Goal: Information Seeking & Learning: Learn about a topic

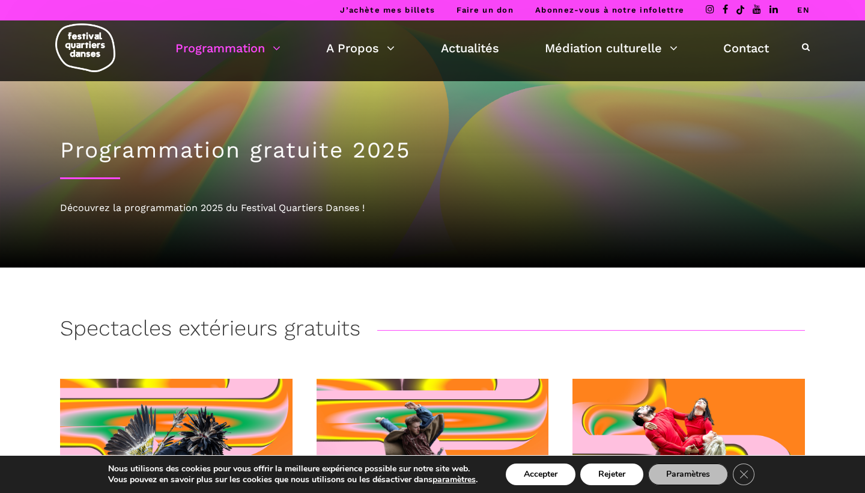
click at [552, 8] on link "EN" at bounding box center [803, 9] width 13 height 9
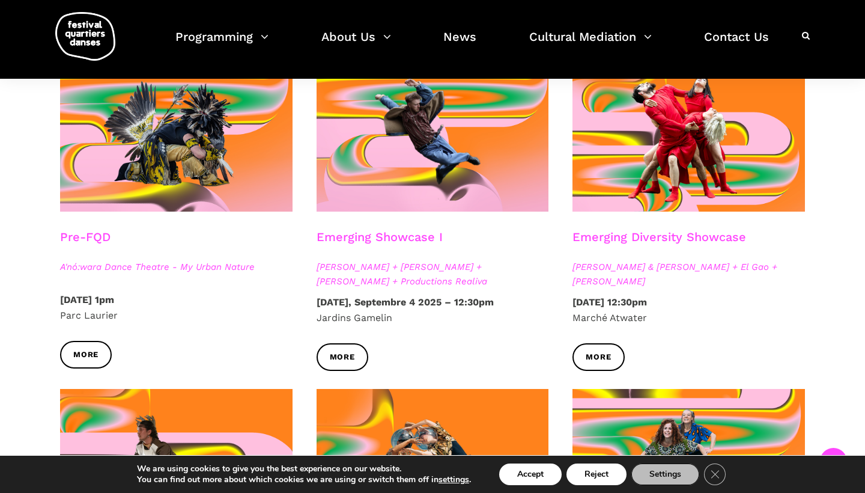
scroll to position [325, 0]
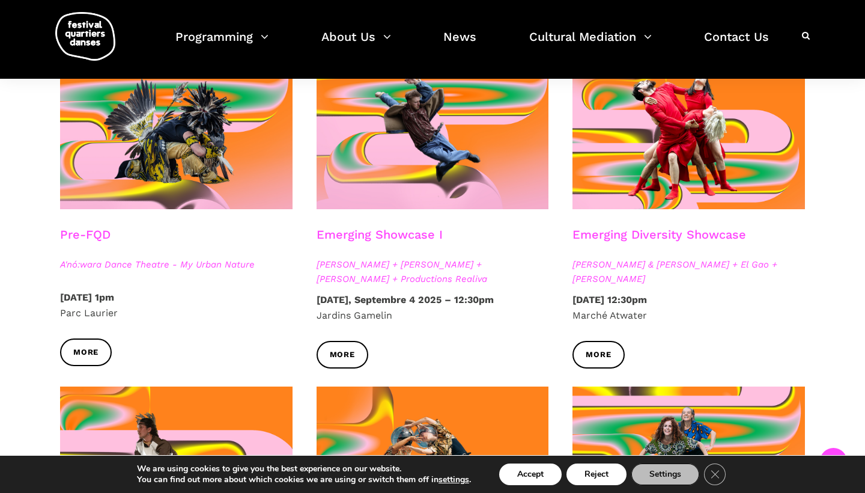
click at [457, 261] on span "[PERSON_NAME] + [PERSON_NAME] + [PERSON_NAME] + Productions Realiva" at bounding box center [433, 271] width 233 height 29
click at [456, 261] on span "[PERSON_NAME] + [PERSON_NAME] + [PERSON_NAME] + Productions Realiva" at bounding box center [433, 271] width 233 height 29
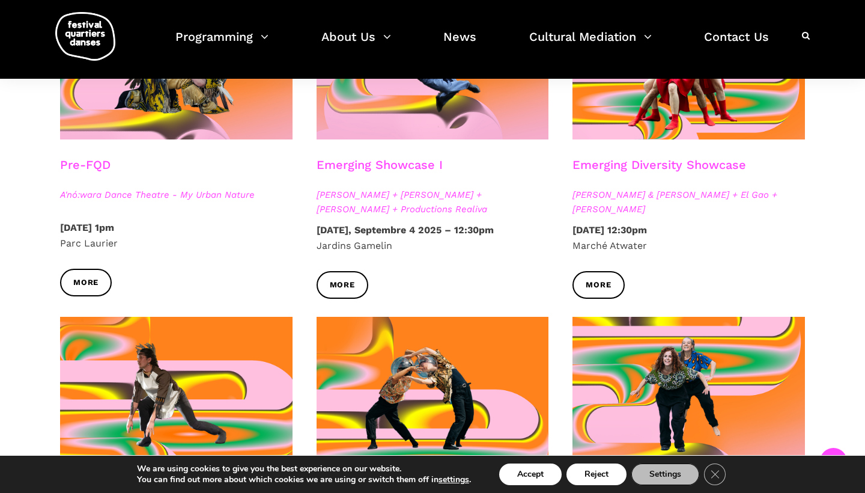
scroll to position [434, 0]
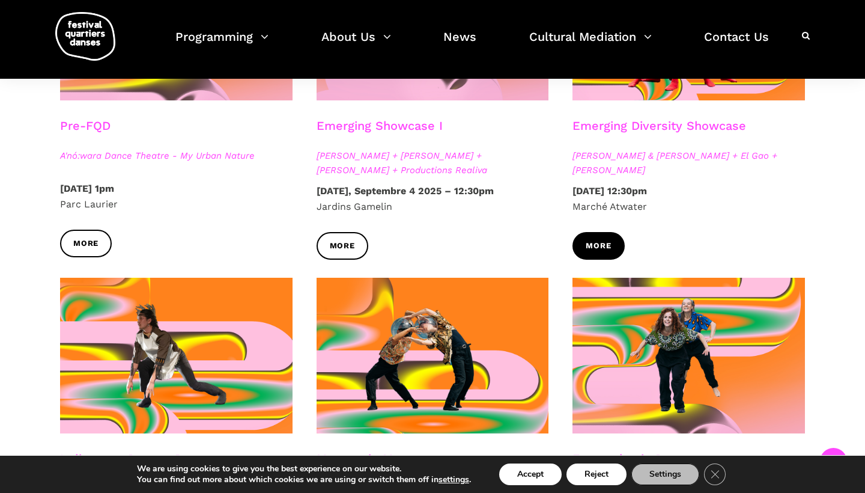
click at [595, 243] on span "More" at bounding box center [598, 246] width 25 height 13
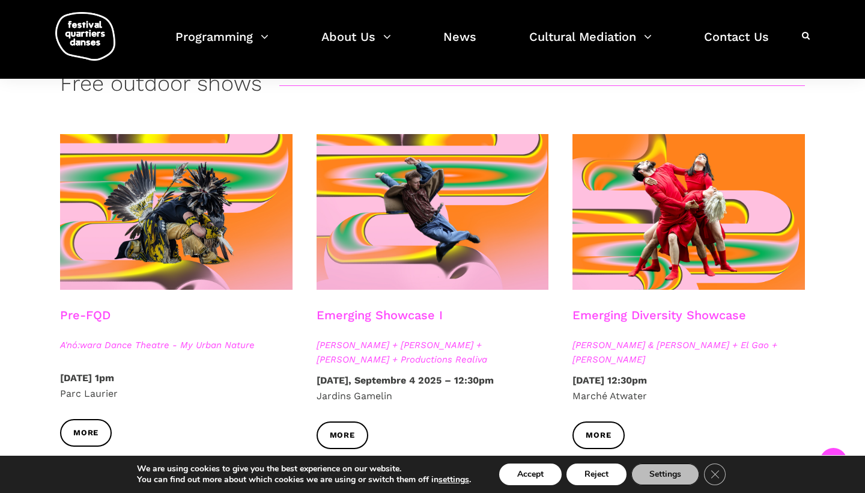
scroll to position [261, 0]
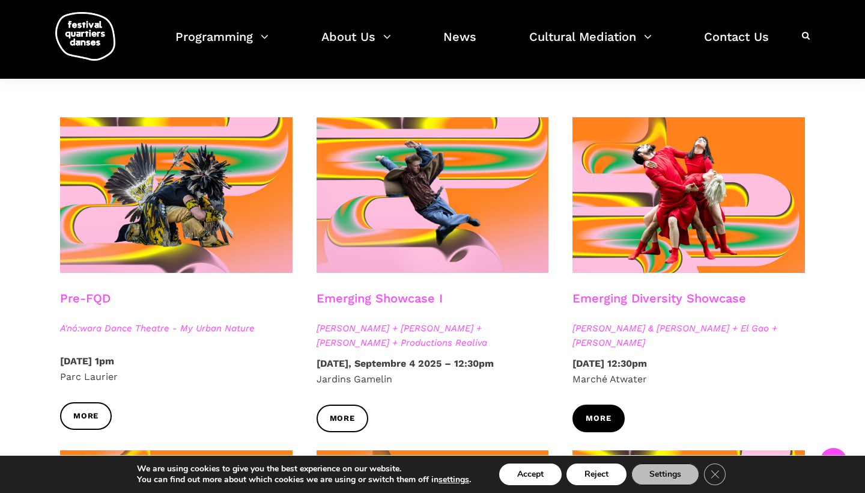
click at [603, 420] on span "More" at bounding box center [598, 418] width 25 height 13
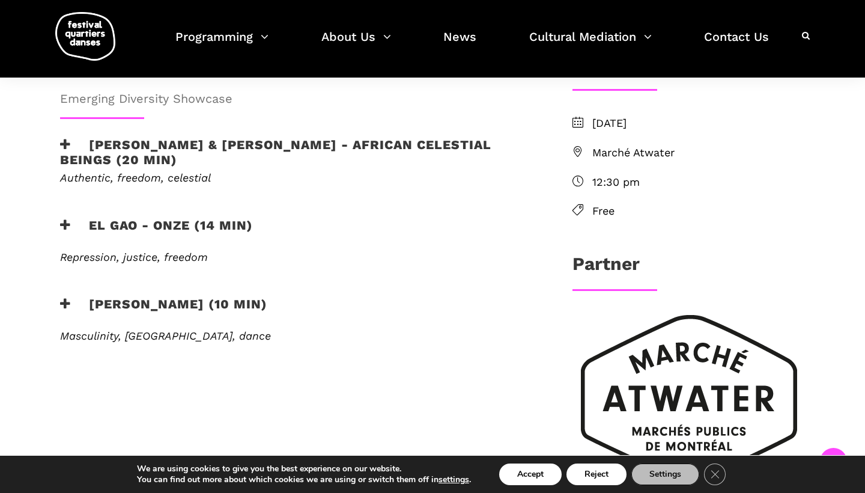
scroll to position [600, 0]
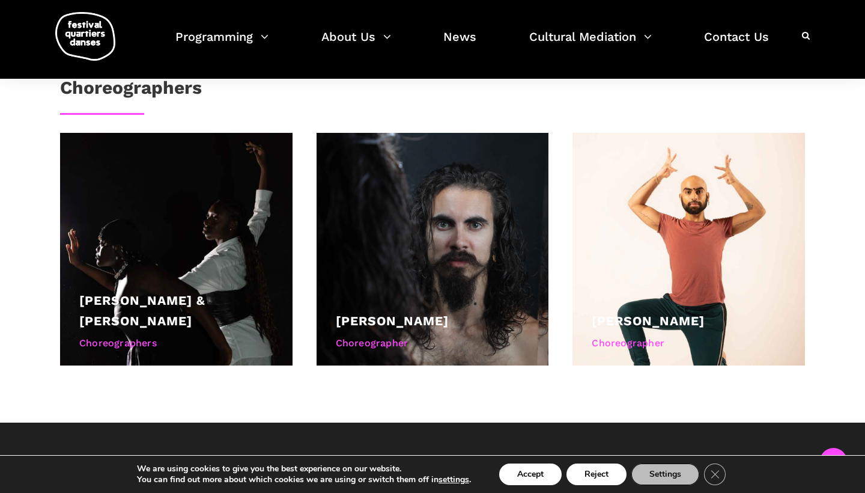
scroll to position [830, 0]
